Goal: Information Seeking & Learning: Learn about a topic

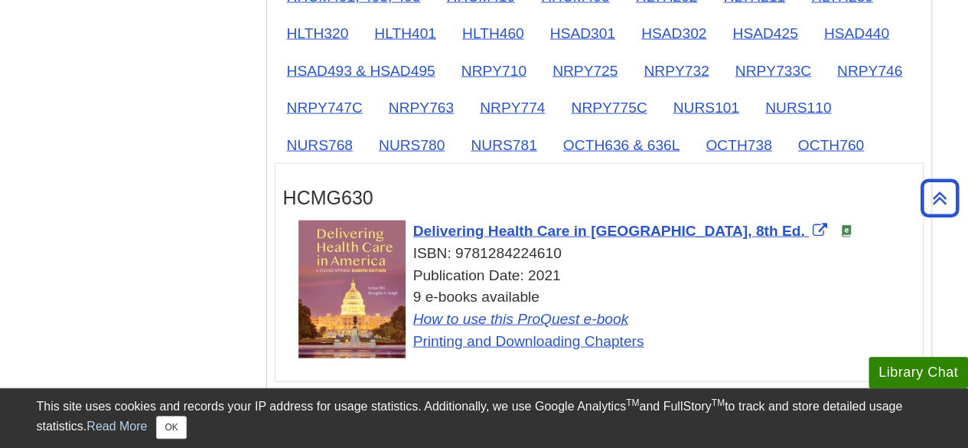
scroll to position [1528, 0]
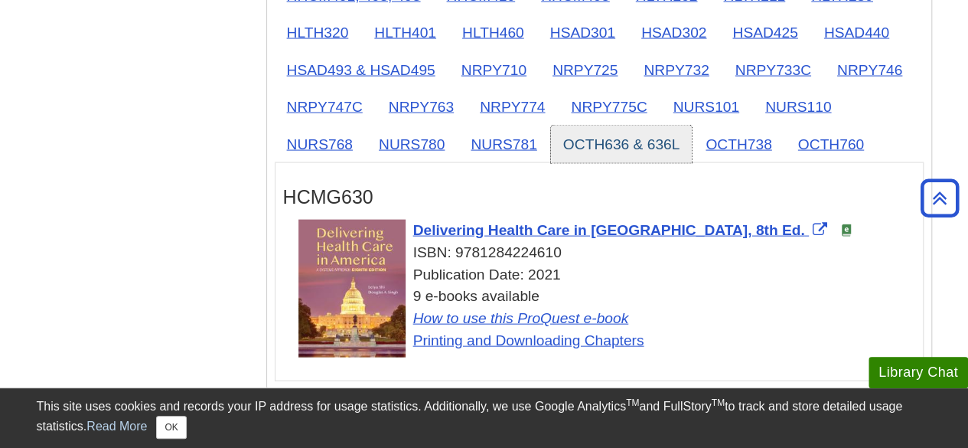
click at [663, 136] on link "OCTH636 & 636L" at bounding box center [622, 145] width 142 height 38
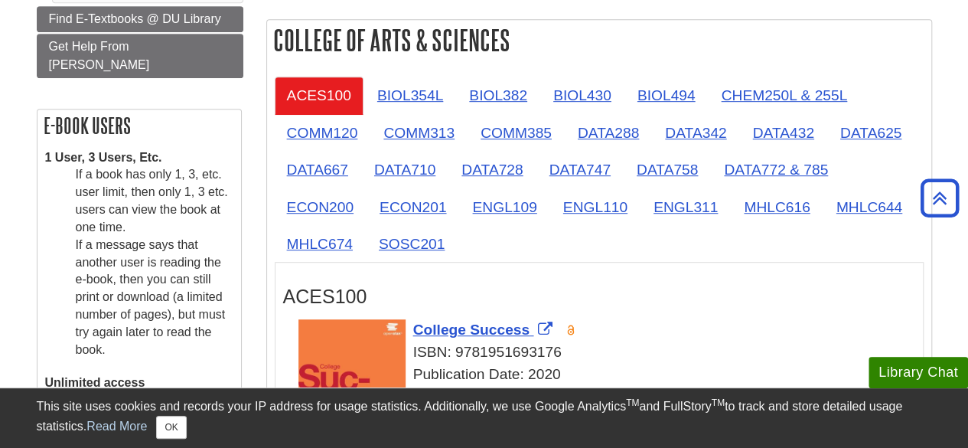
scroll to position [377, 0]
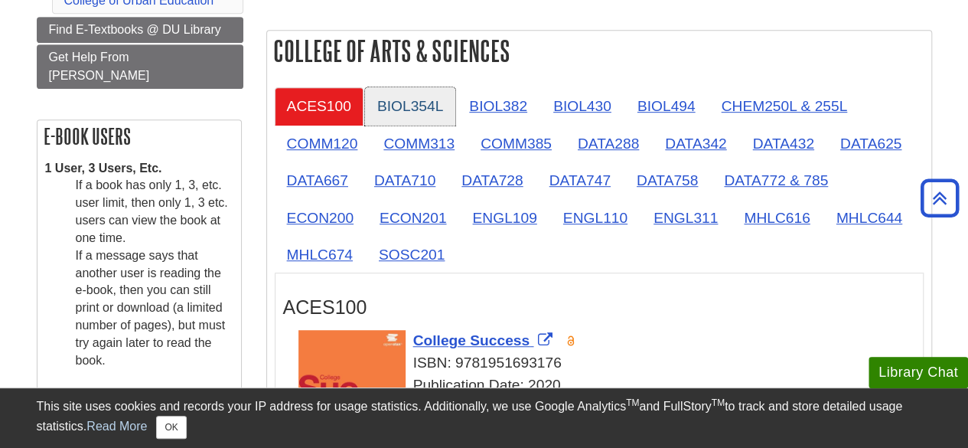
click at [426, 97] on link "BIOL354L" at bounding box center [410, 106] width 90 height 38
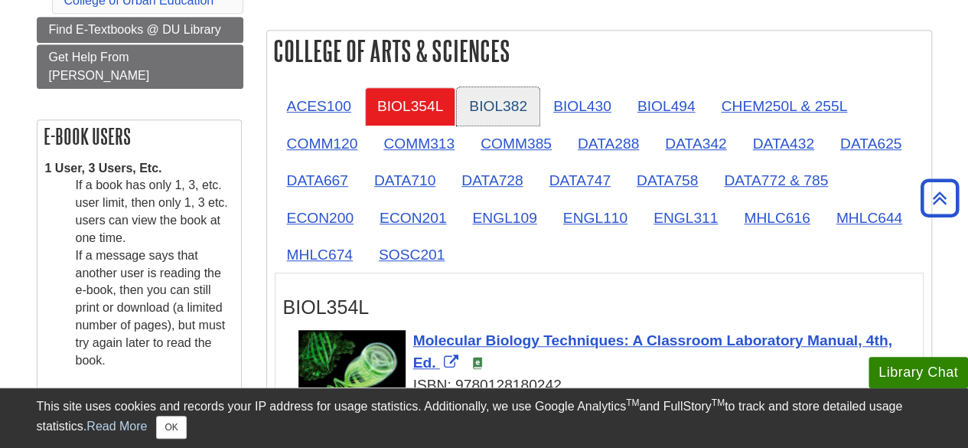
click at [517, 99] on link "BIOL382" at bounding box center [498, 106] width 83 height 38
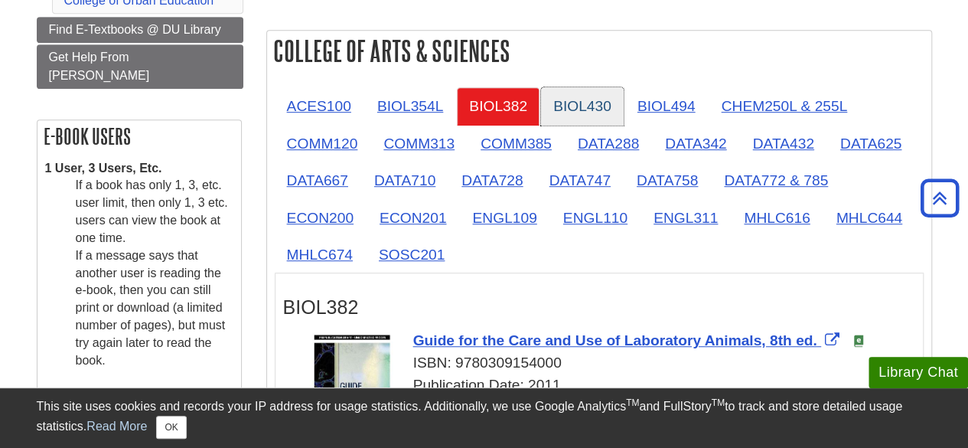
click at [605, 108] on link "BIOL430" at bounding box center [582, 106] width 83 height 38
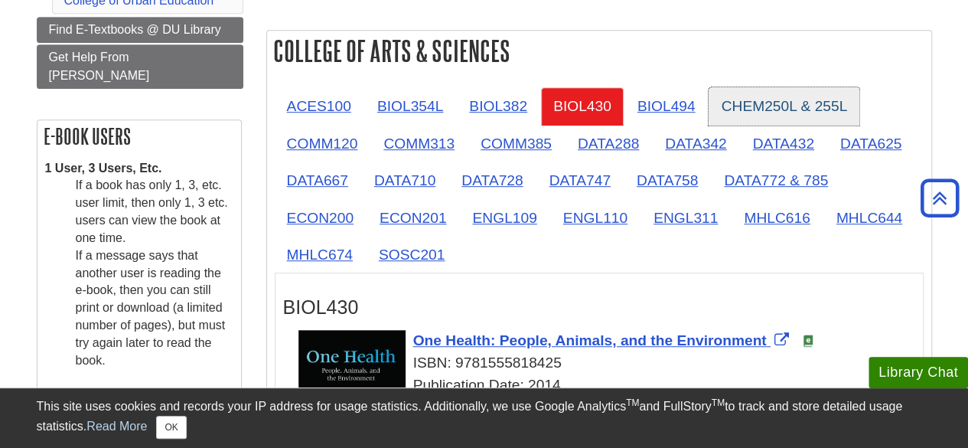
click at [711, 117] on link "CHEM250L & 255L" at bounding box center [784, 106] width 151 height 38
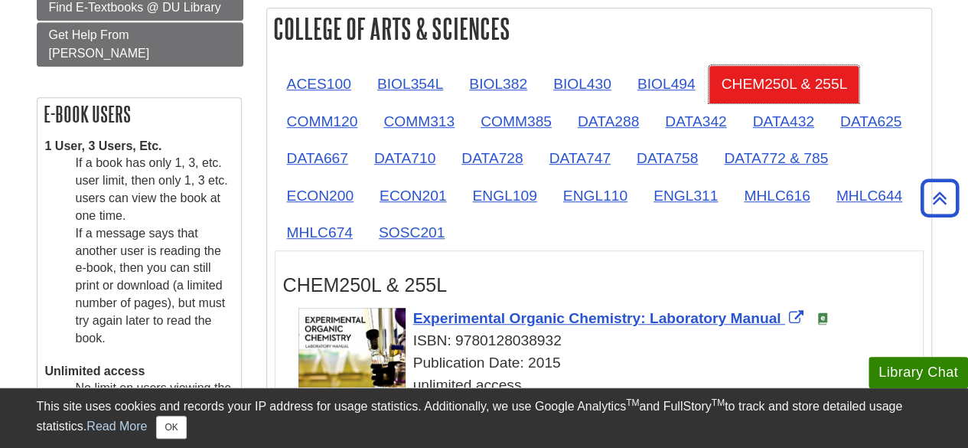
scroll to position [396, 0]
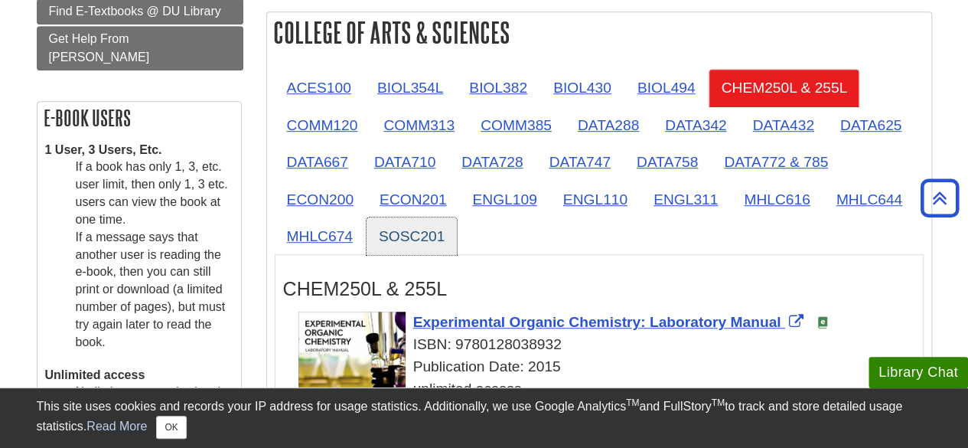
click at [396, 243] on link "SOSC201" at bounding box center [412, 236] width 90 height 38
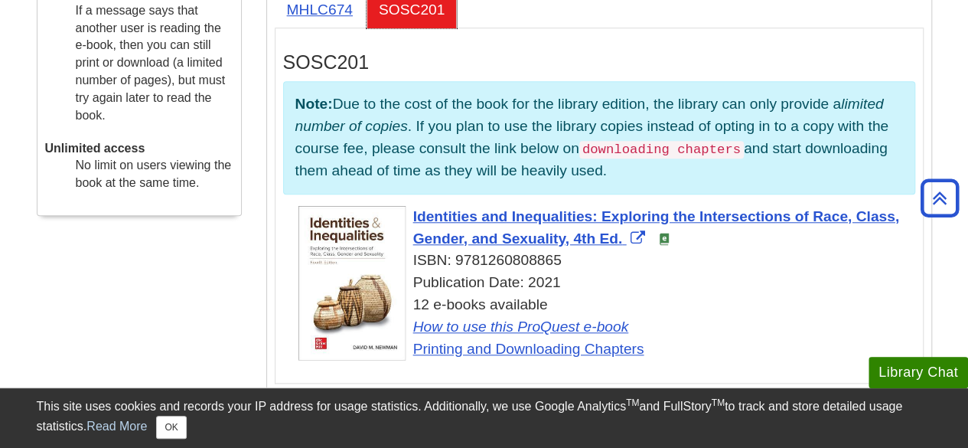
scroll to position [625, 0]
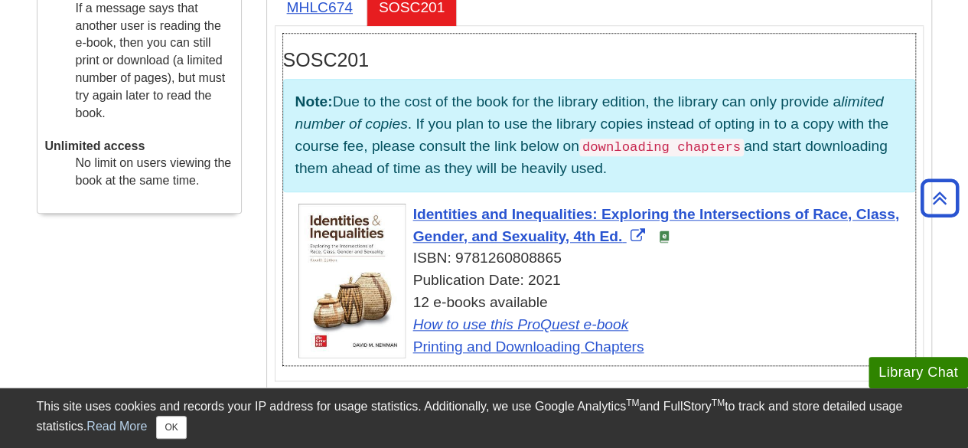
click at [614, 145] on code "downloading chapters" at bounding box center [661, 148] width 165 height 18
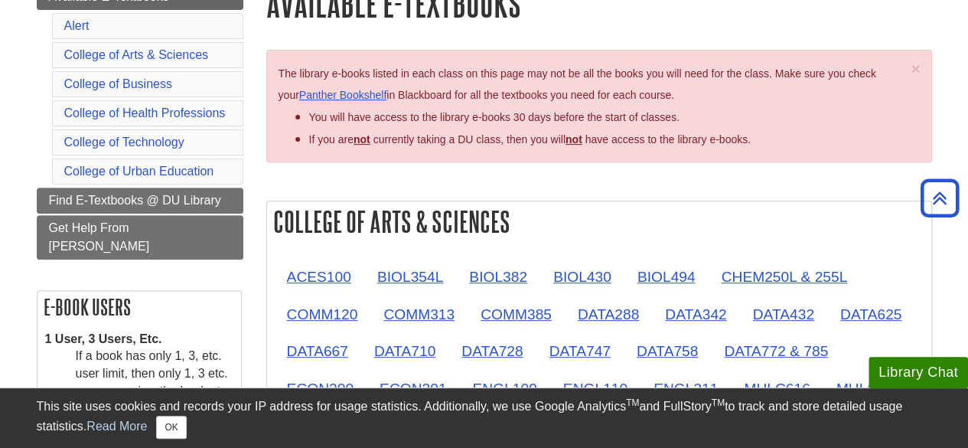
scroll to position [204, 0]
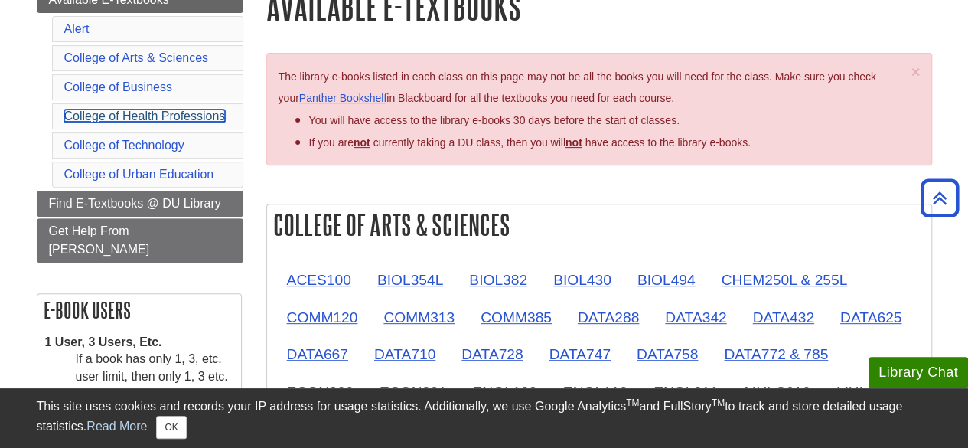
click at [142, 113] on link "College of Health Professions" at bounding box center [144, 115] width 161 height 13
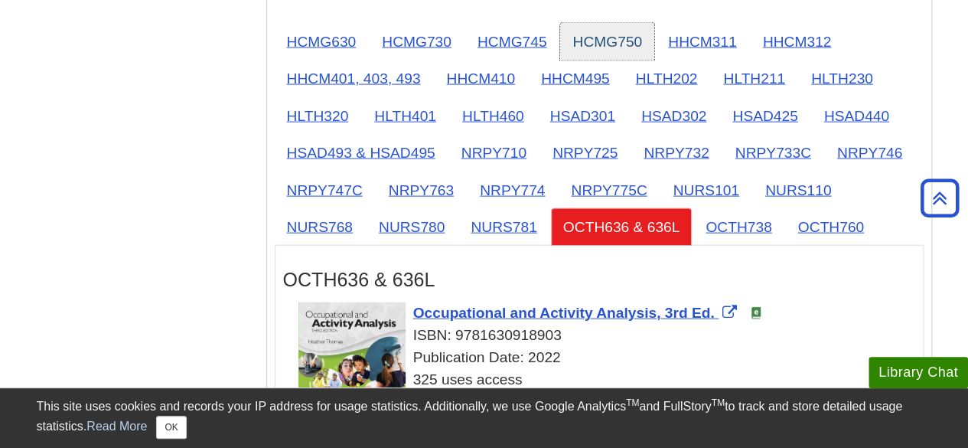
scroll to position [1567, 0]
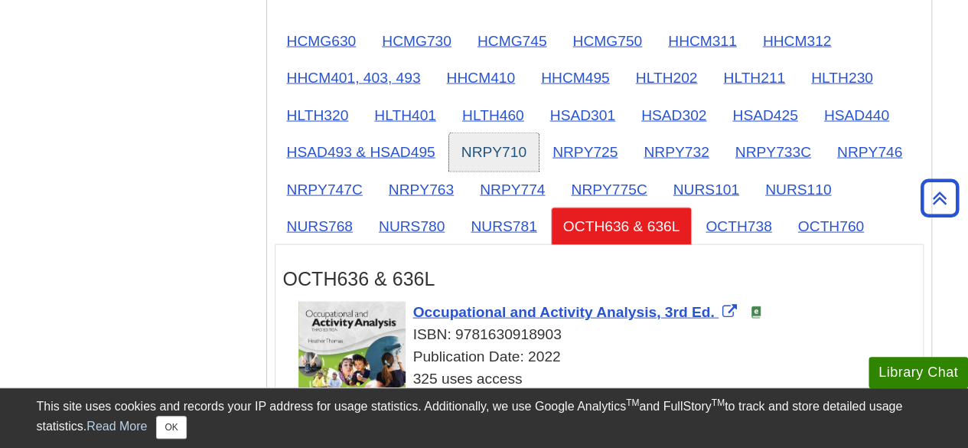
click at [469, 135] on link "NRPY710" at bounding box center [494, 152] width 90 height 38
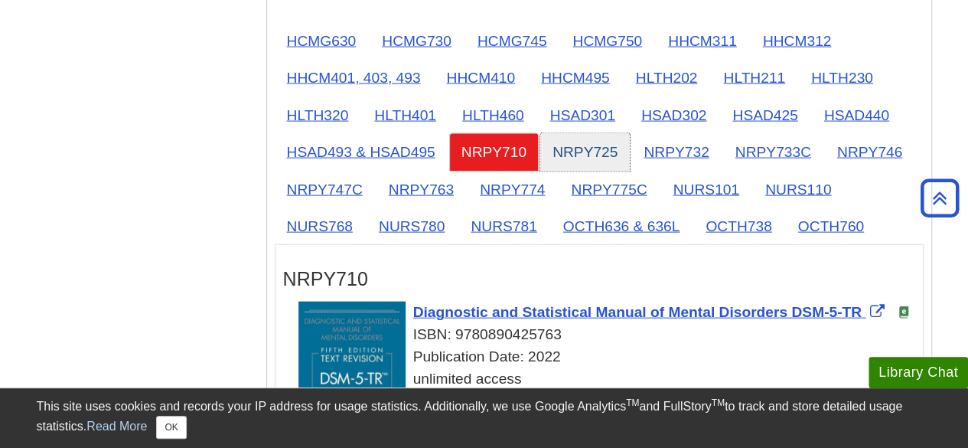
click at [582, 136] on link "NRPY725" at bounding box center [585, 152] width 90 height 38
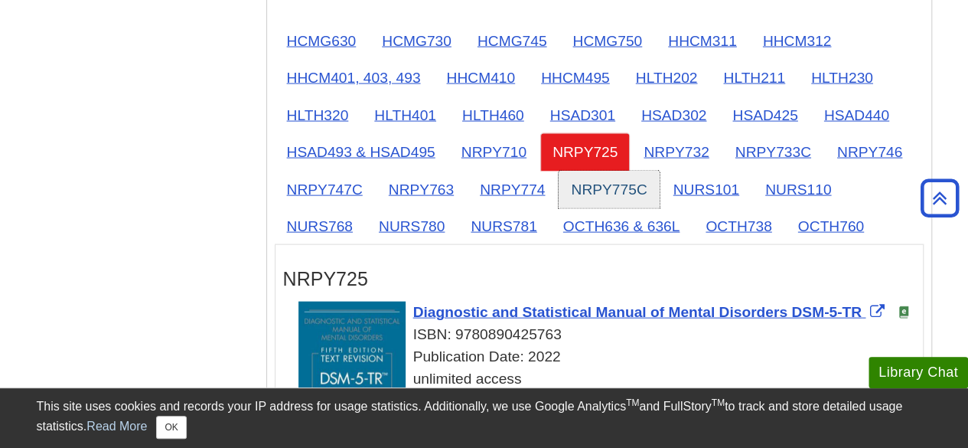
click at [565, 183] on link "NRPY775C" at bounding box center [609, 190] width 100 height 38
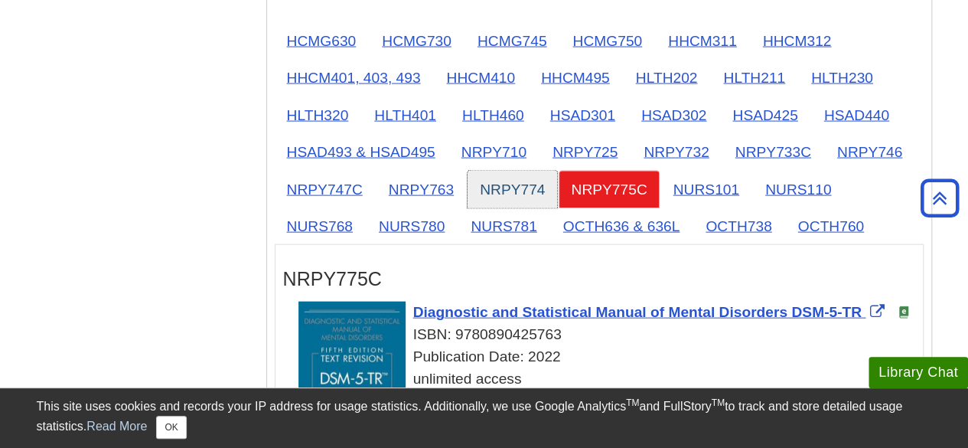
click at [482, 177] on link "NRPY774" at bounding box center [513, 190] width 90 height 38
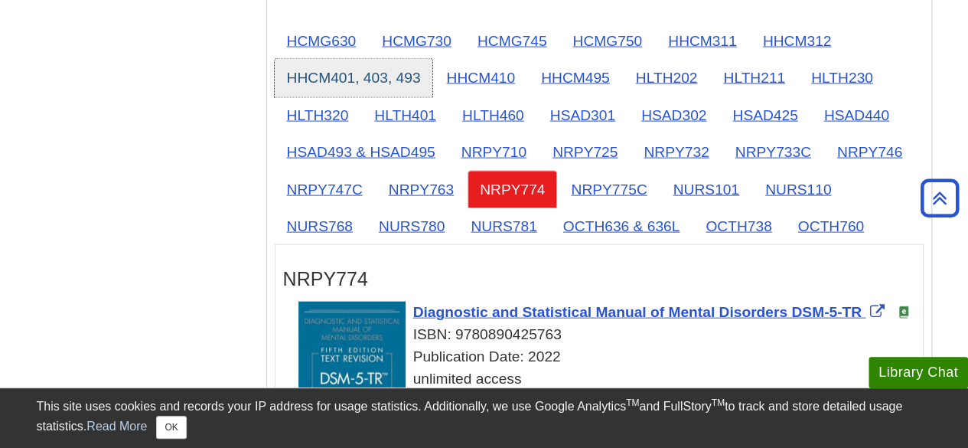
click at [358, 82] on link "HHCM401, 403, 493" at bounding box center [354, 78] width 158 height 38
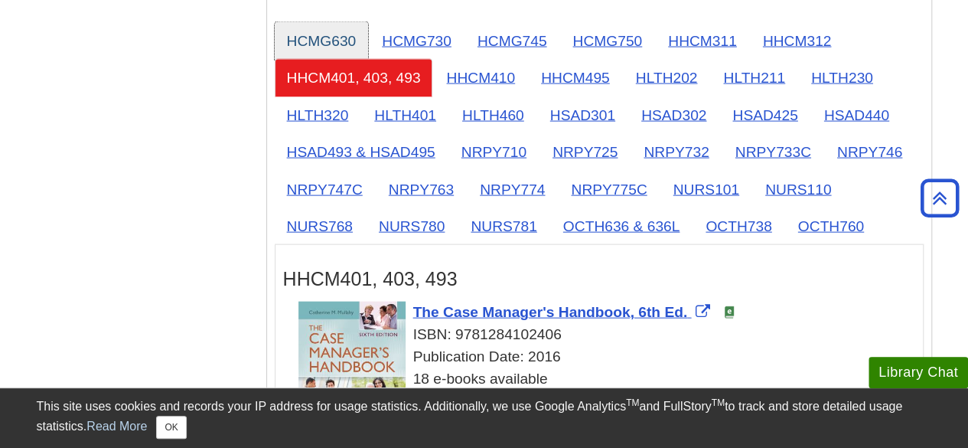
click at [347, 43] on link "HCMG630" at bounding box center [322, 41] width 94 height 38
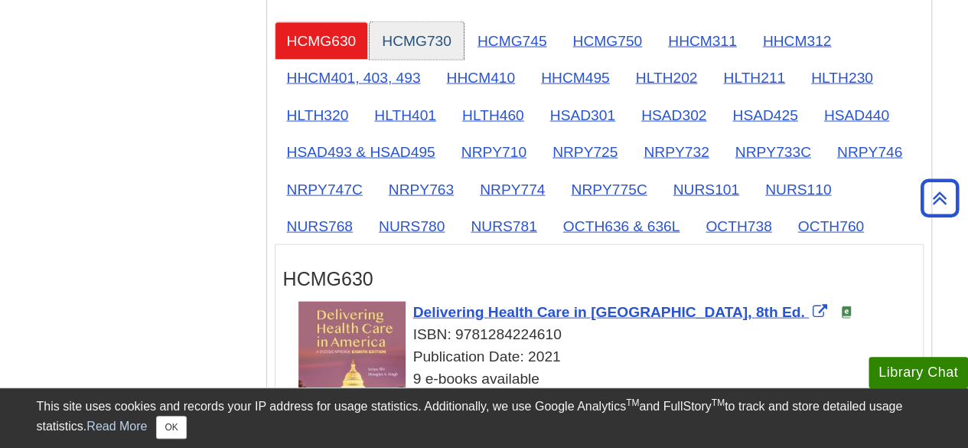
click at [393, 38] on link "HCMG730" at bounding box center [417, 41] width 94 height 38
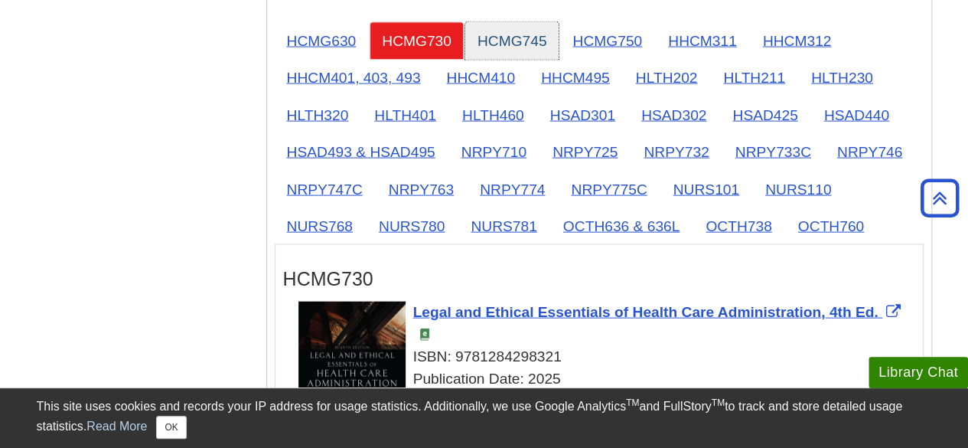
click at [465, 33] on link "HCMG745" at bounding box center [512, 41] width 94 height 38
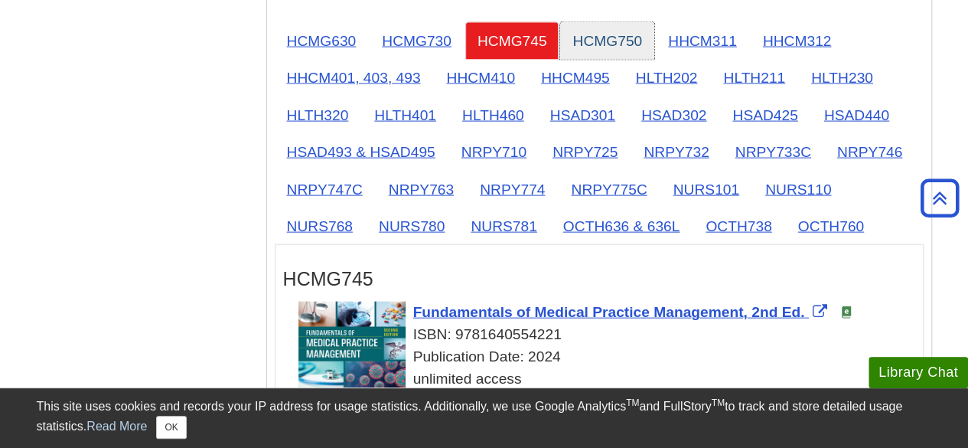
click at [561, 27] on link "HCMG750" at bounding box center [607, 41] width 94 height 38
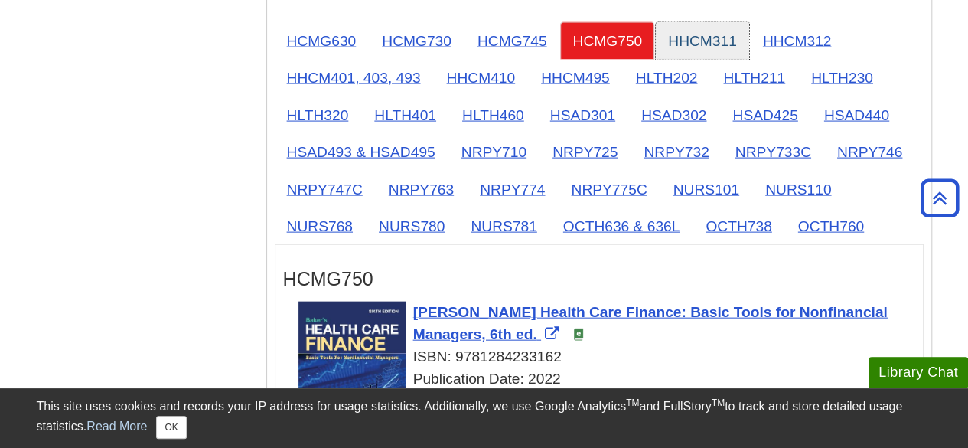
click at [738, 28] on link "HHCM311" at bounding box center [702, 41] width 93 height 38
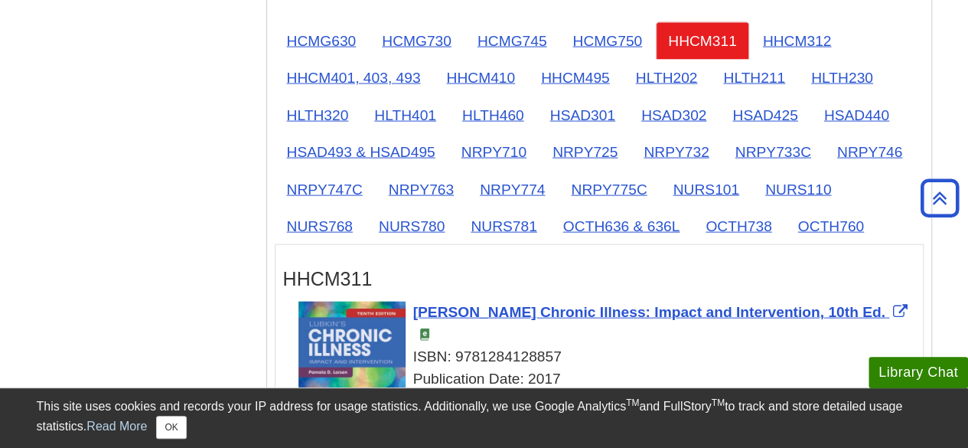
click at [843, 25] on ul "HCMG630 HCMG730 HCMG745 HCMG750 HHCM311 HHCM312 HHCM401, 403, 493 HHCM410 HHCM4…" at bounding box center [599, 133] width 649 height 223
click at [763, 44] on link "HHCM312" at bounding box center [797, 41] width 93 height 38
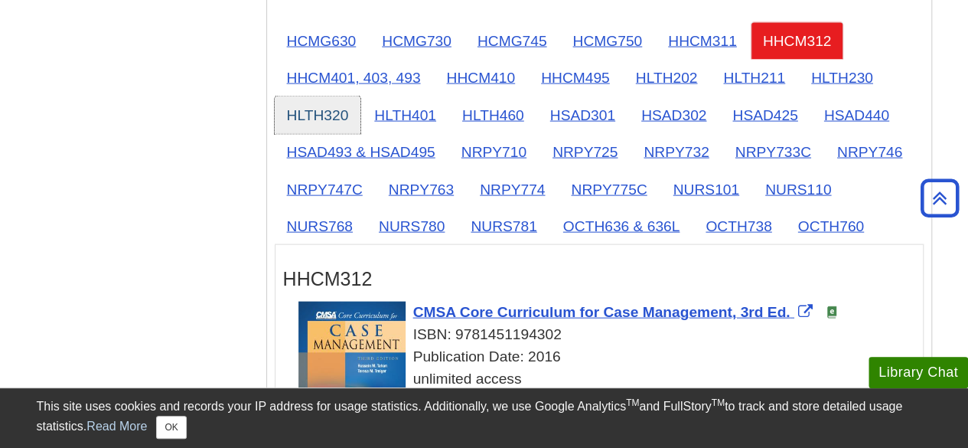
click at [311, 96] on link "HLTH320" at bounding box center [318, 115] width 86 height 38
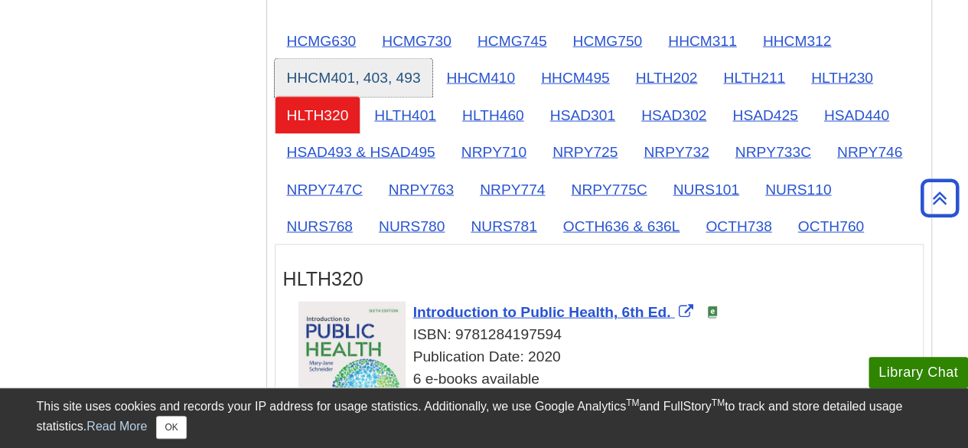
click at [328, 72] on link "HHCM401, 403, 493" at bounding box center [354, 78] width 158 height 38
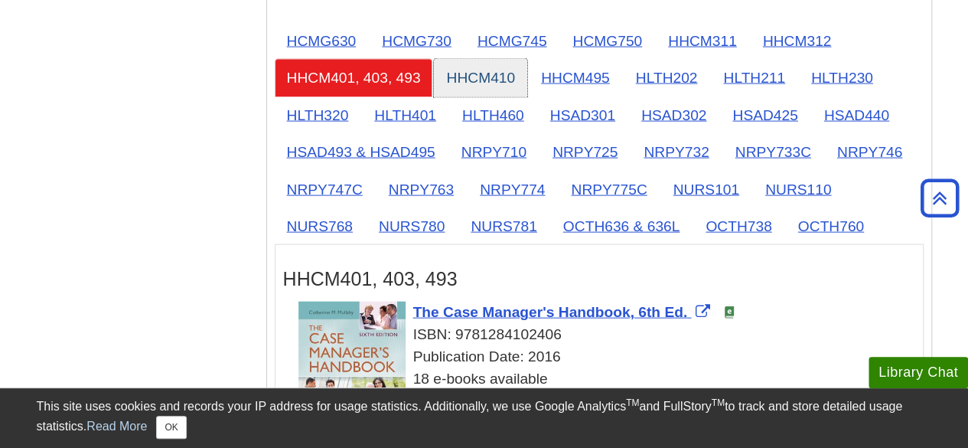
click at [482, 72] on link "HHCM410" at bounding box center [480, 78] width 93 height 38
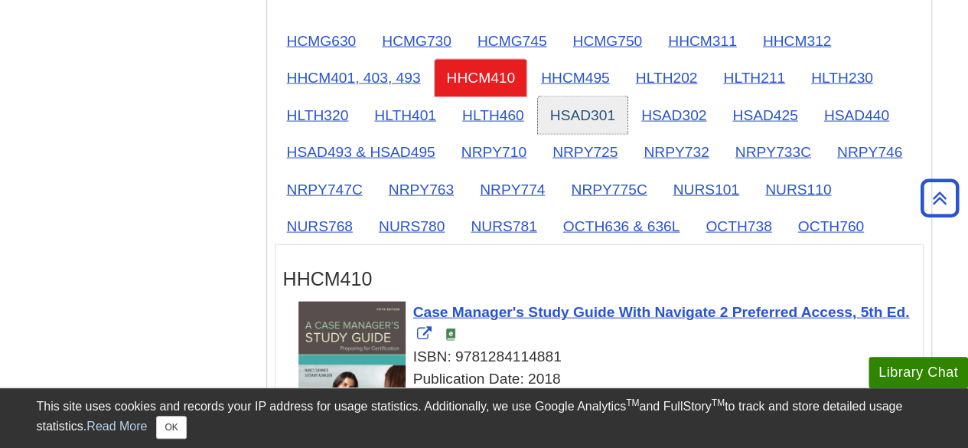
click at [622, 107] on link "HSAD301" at bounding box center [583, 115] width 90 height 38
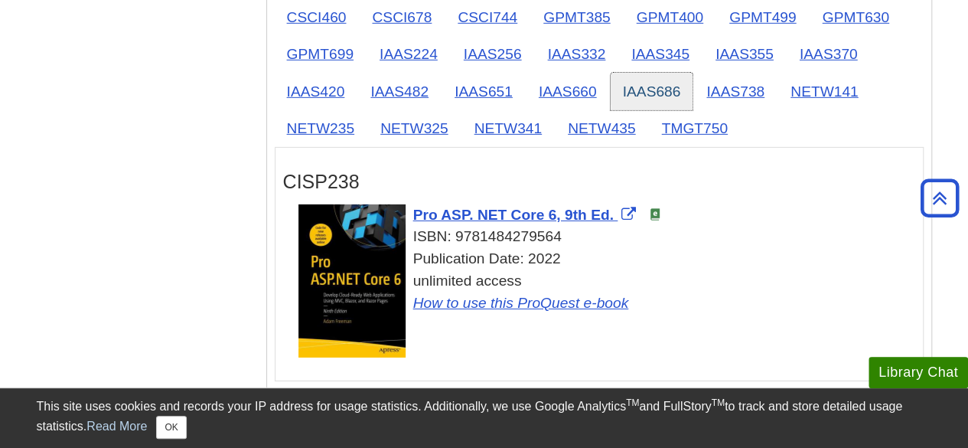
scroll to position [2410, 0]
